Goal: Obtain resource: Download file/media

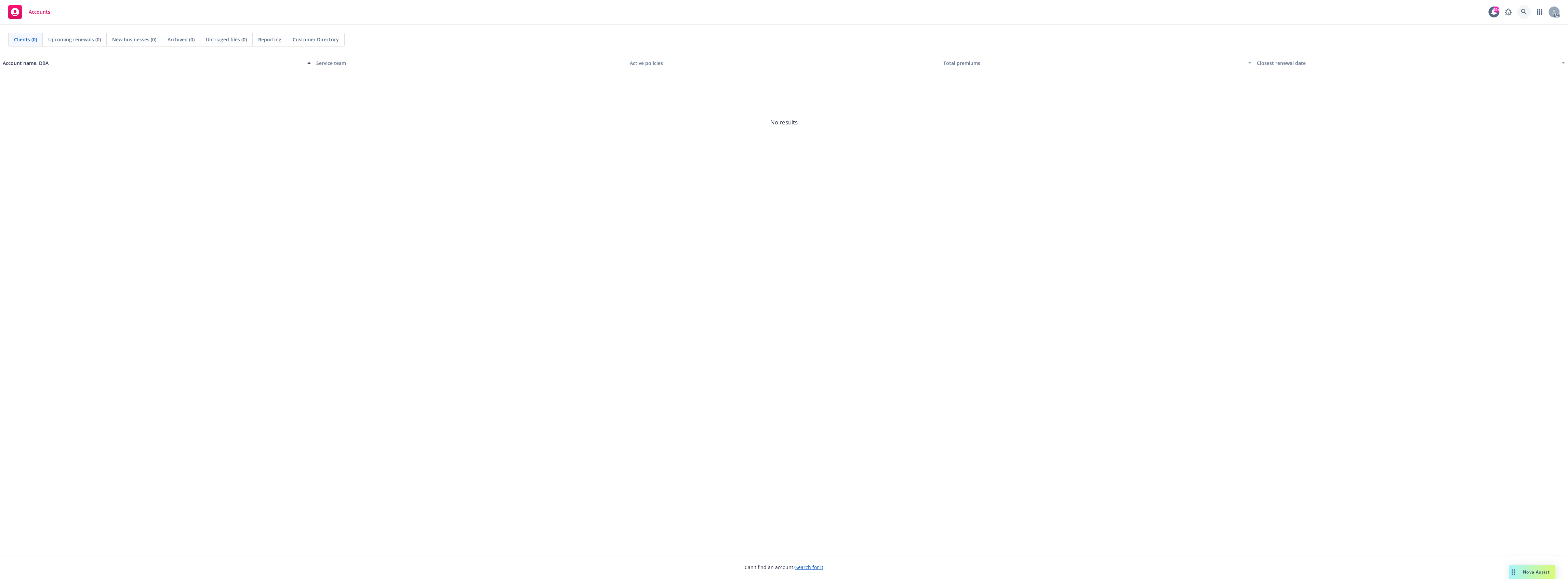
click at [1527, 11] on icon at bounding box center [1524, 12] width 6 height 6
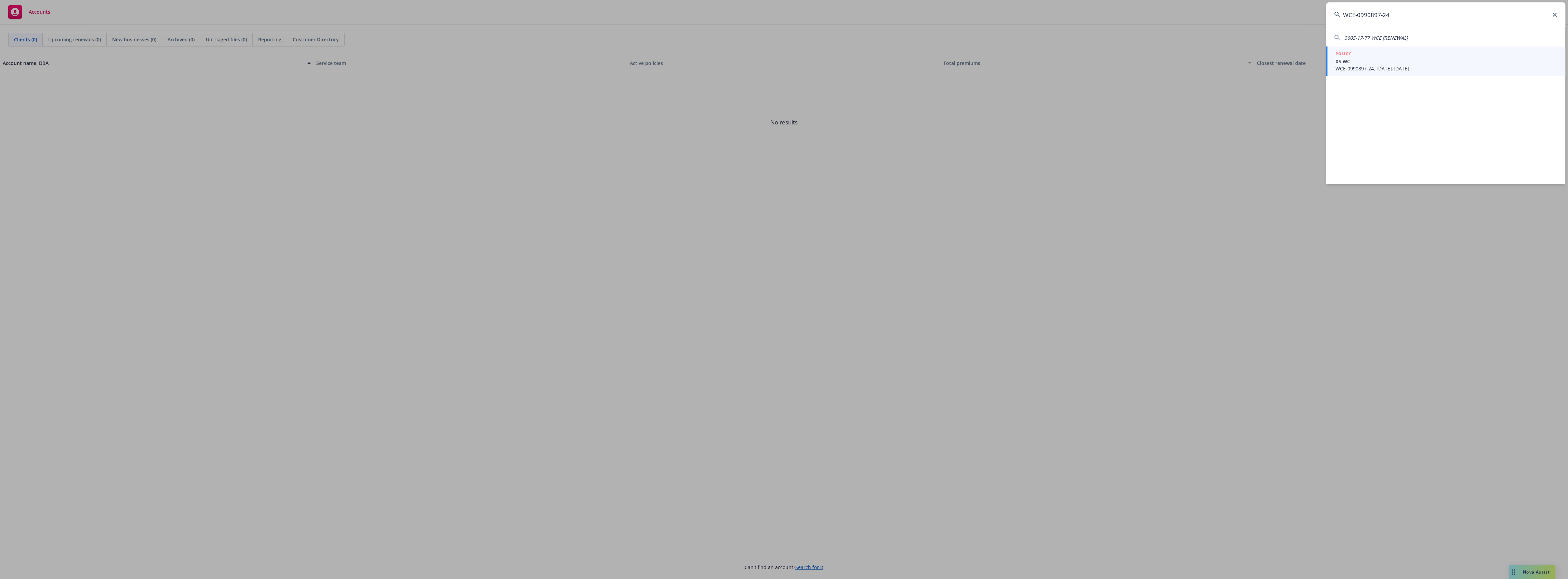
type input "WCE-0990897-24"
click at [1396, 70] on span "WCE-0990897-24, 06/01/2024-06/01/2025" at bounding box center [1447, 69] width 222 height 7
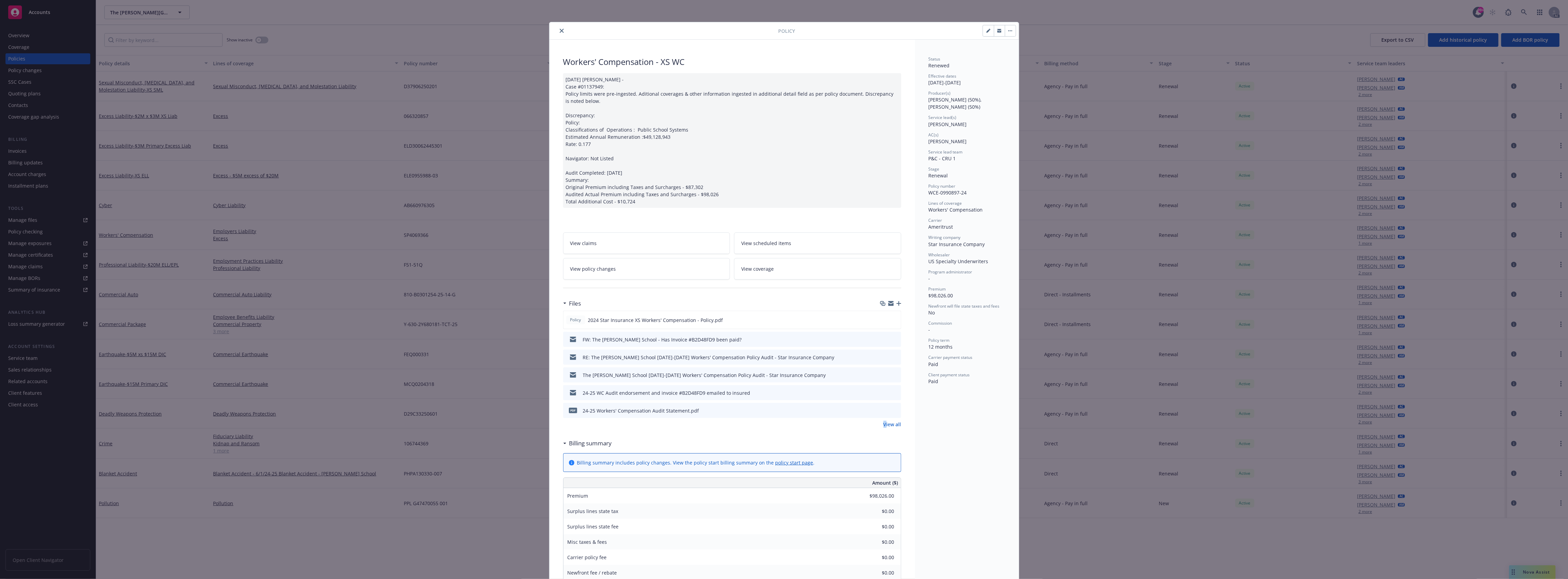
drag, startPoint x: 883, startPoint y: 429, endPoint x: 889, endPoint y: 413, distance: 17.1
click at [887, 417] on div "Files Policy 2024 Star Insurance XS Workers' Compensation - Policy.pdf FW: The …" at bounding box center [732, 366] width 338 height 140
click at [892, 409] on icon "preview file" at bounding box center [895, 410] width 6 height 5
click at [892, 414] on button at bounding box center [895, 411] width 6 height 7
click at [889, 421] on link "View all" at bounding box center [892, 424] width 18 height 7
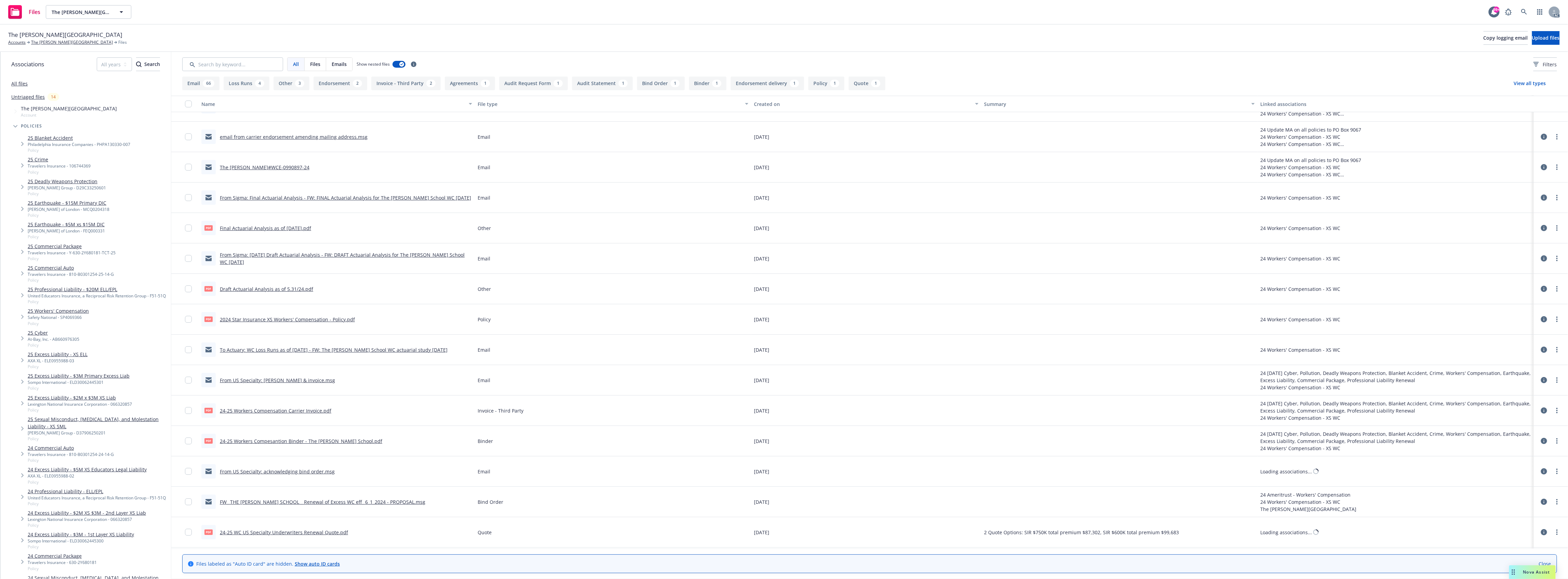
scroll to position [2127, 0]
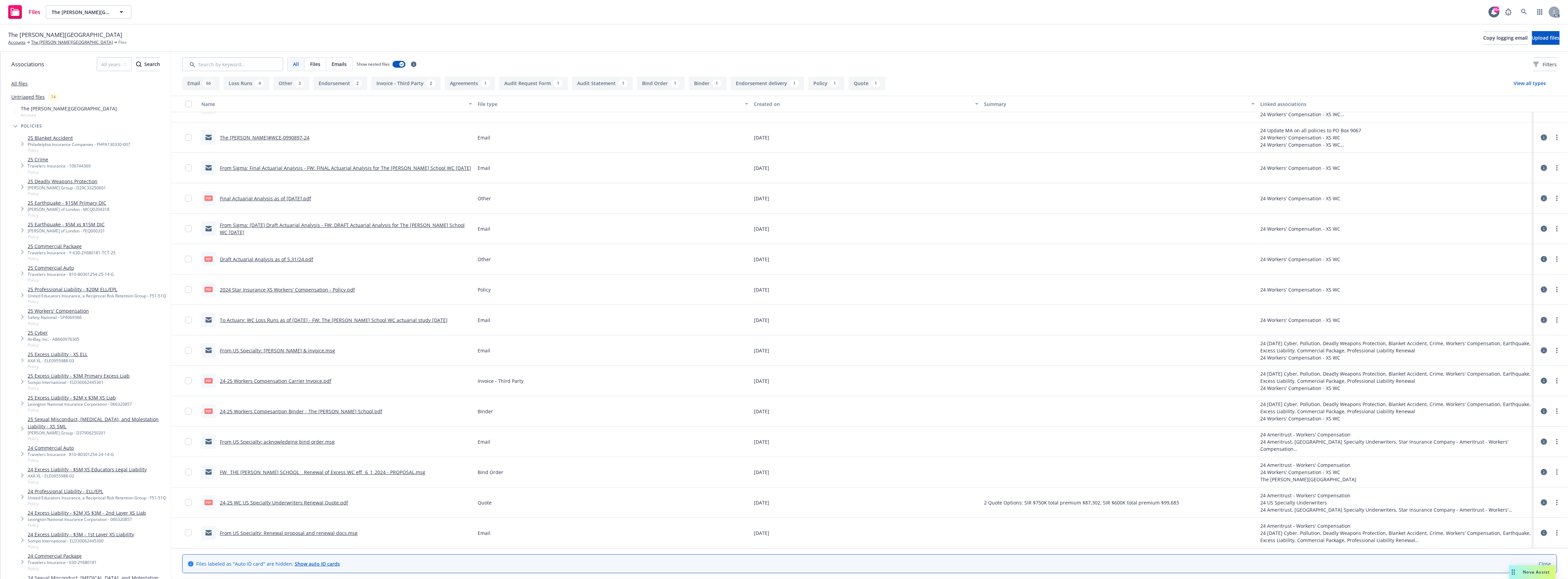
click at [267, 378] on link "24-25 Workers Compensation Carrier Invoice.pdf" at bounding box center [275, 381] width 111 height 7
